Goal: Entertainment & Leisure: Consume media (video, audio)

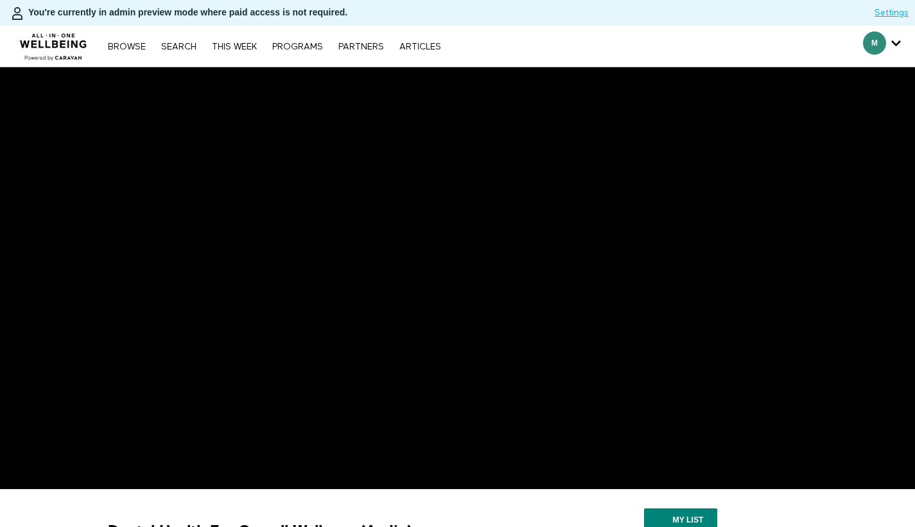
scroll to position [110, 0]
